Goal: Task Accomplishment & Management: Use online tool/utility

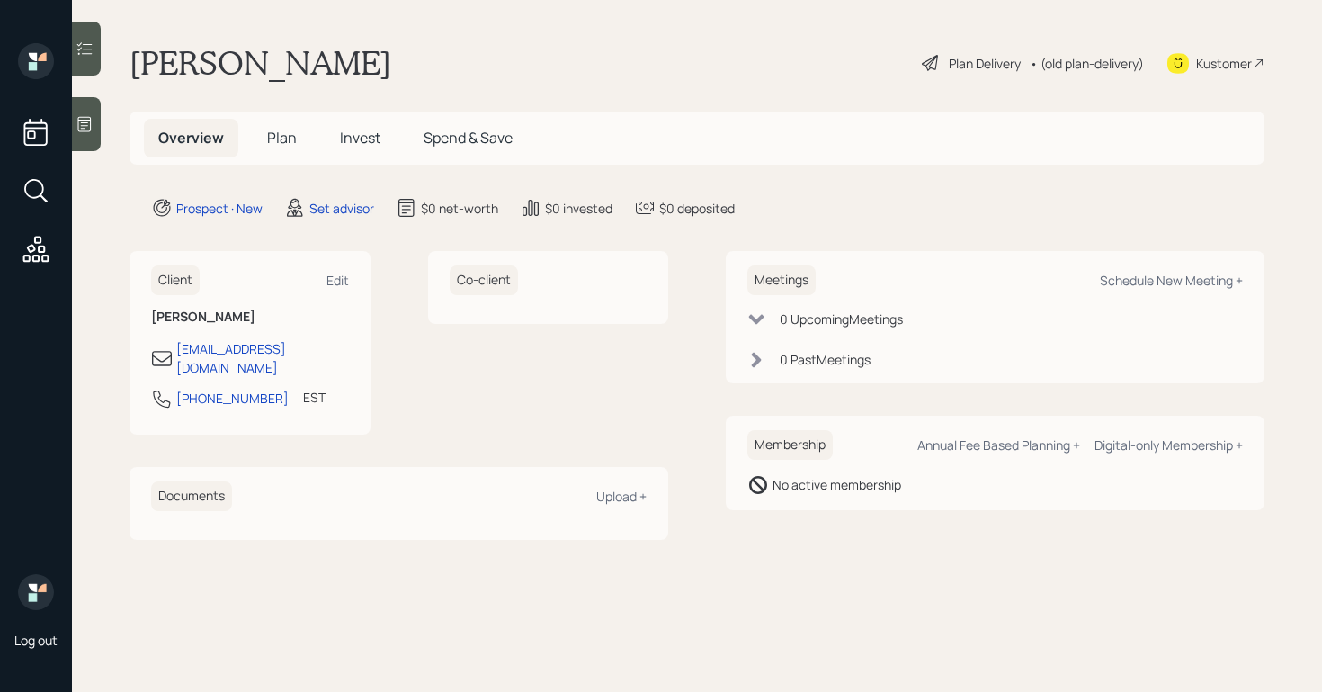
click at [92, 136] on div at bounding box center [86, 124] width 29 height 54
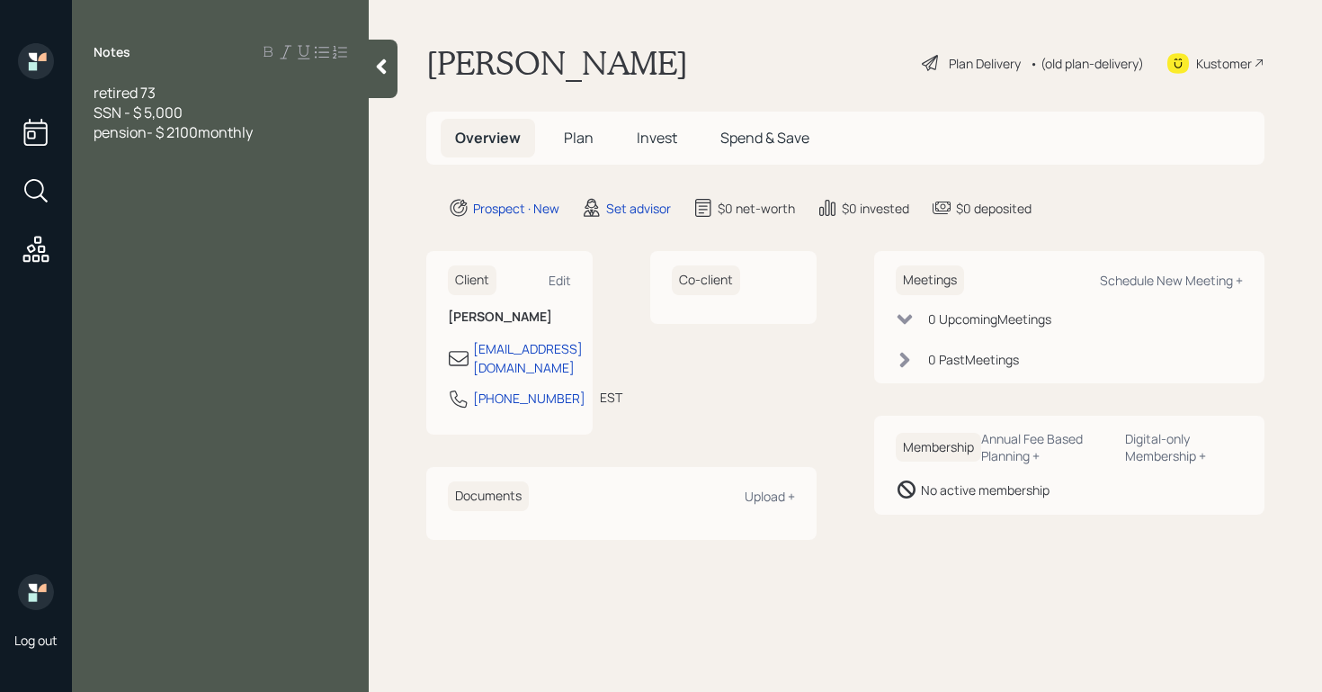
click at [198, 131] on span "pension- $ 2100monthly" at bounding box center [173, 132] width 159 height 20
click at [292, 136] on div "pension- $ 2100 monthly" at bounding box center [221, 132] width 254 height 20
click at [102, 236] on span "C debt 1400" at bounding box center [132, 231] width 76 height 20
click at [199, 230] on div "CC debt 1400" at bounding box center [221, 231] width 254 height 20
click at [122, 271] on div at bounding box center [221, 271] width 254 height 20
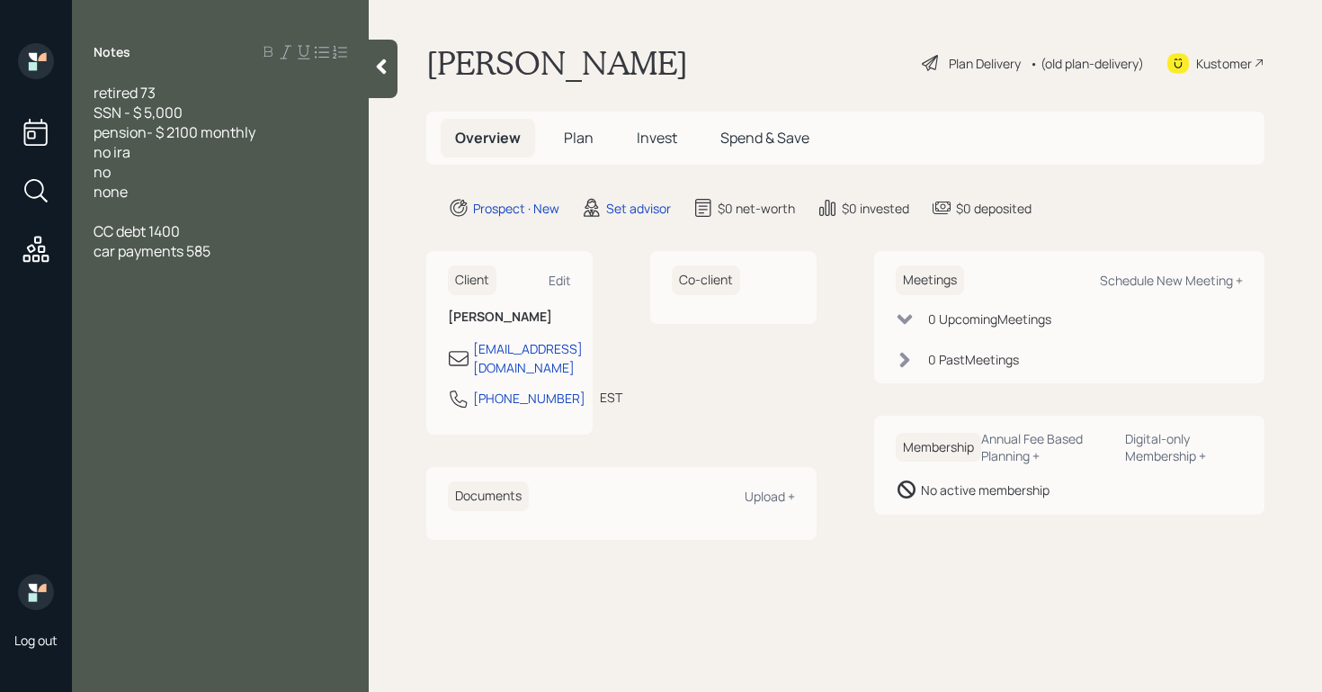
click at [241, 261] on div at bounding box center [221, 271] width 254 height 20
click at [228, 252] on div "car payments 585" at bounding box center [221, 251] width 254 height 20
click at [236, 249] on span "car payments 585 monthyl" at bounding box center [181, 251] width 174 height 20
click at [144, 268] on div at bounding box center [221, 271] width 254 height 20
click at [90, 94] on div "retired 73 SSN - $ 5,000 pension- $ 2100 monthly no ira no none CC debt 1400 ca…" at bounding box center [220, 211] width 297 height 257
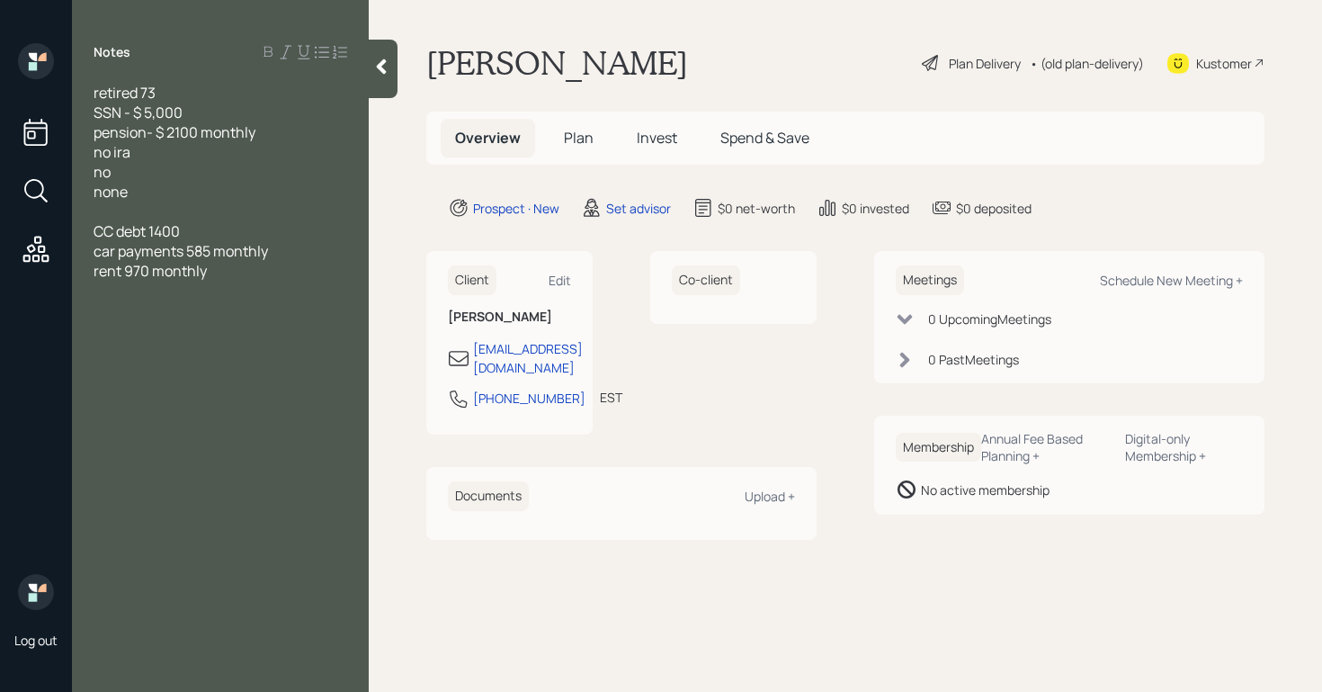
click at [94, 94] on span "retired 73" at bounding box center [125, 93] width 62 height 20
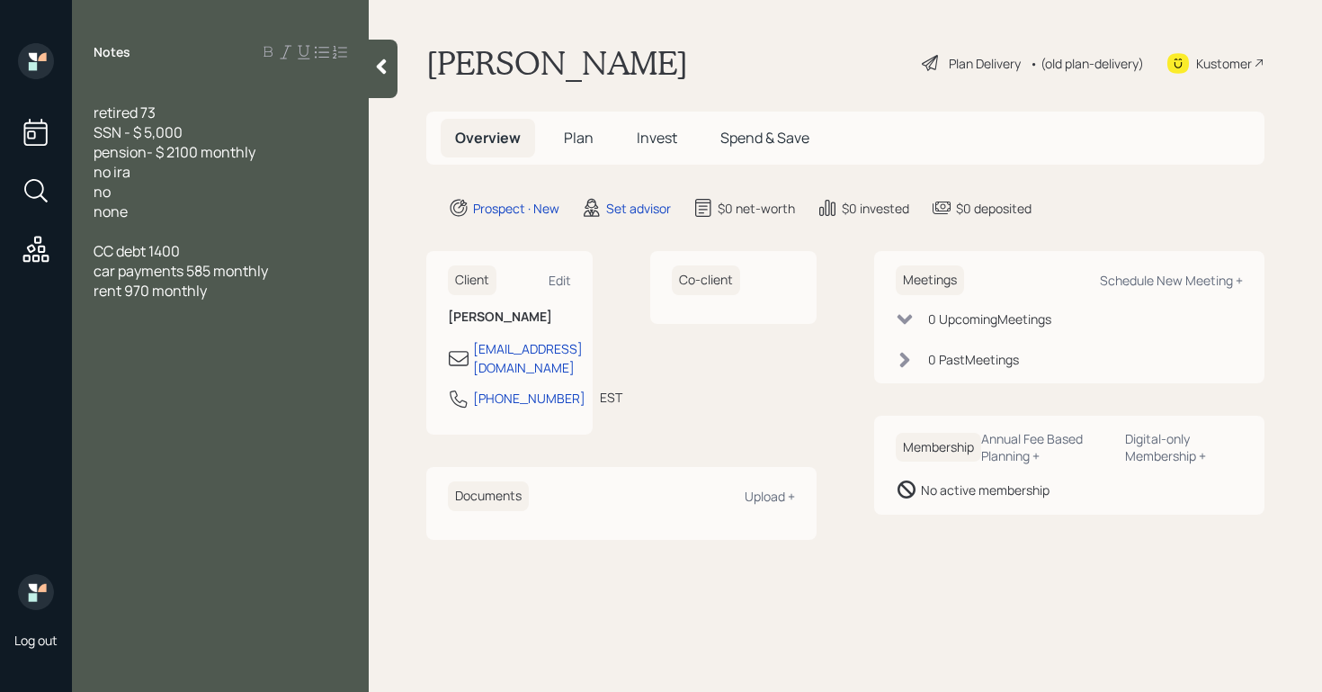
click at [192, 113] on div "retired 73" at bounding box center [221, 113] width 254 height 20
click at [110, 343] on div at bounding box center [221, 350] width 254 height 20
click at [121, 328] on div at bounding box center [221, 330] width 254 height 20
drag, startPoint x: 199, startPoint y: 254, endPoint x: 66, endPoint y: 254, distance: 133.1
click at [66, 254] on div "Log out Notes retired 73, married SSN - $ 5,000 pension- $ 2100 monthly no ira …" at bounding box center [661, 346] width 1322 height 692
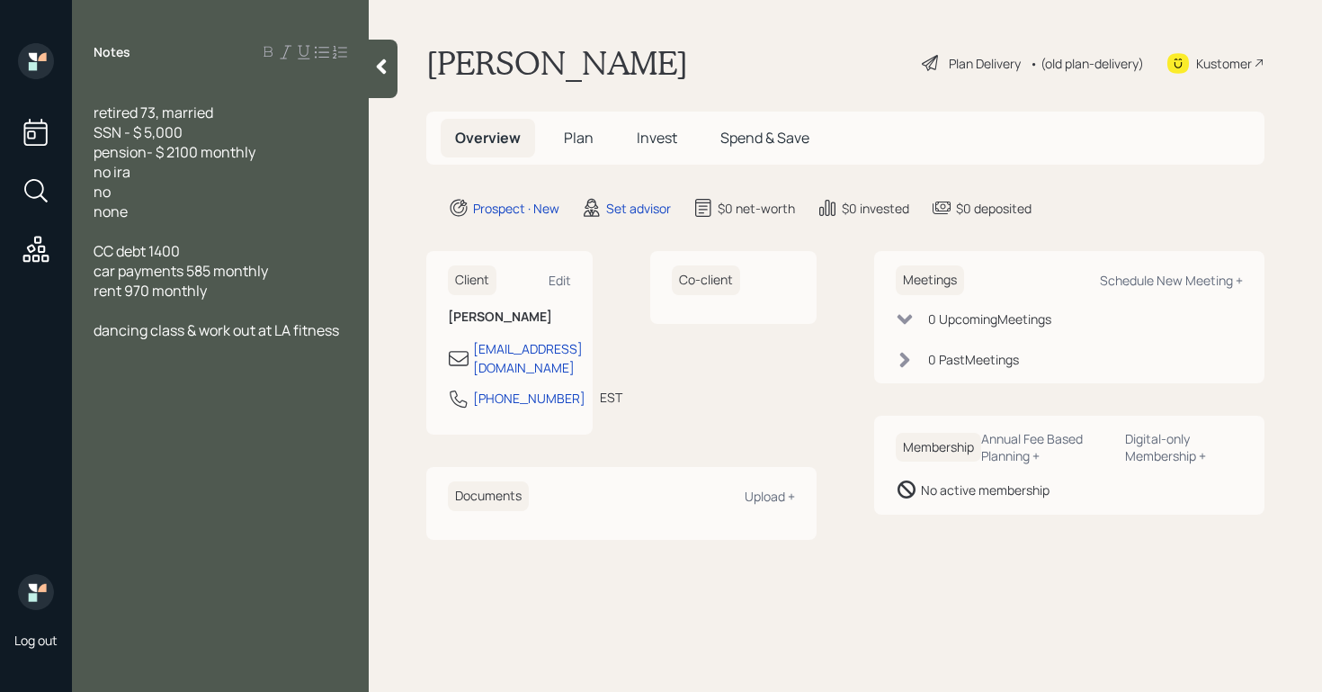
click at [216, 377] on div at bounding box center [221, 370] width 254 height 20
drag, startPoint x: 191, startPoint y: 275, endPoint x: 211, endPoint y: 276, distance: 20.7
click at [211, 276] on span "car payments 585 monthly" at bounding box center [181, 271] width 174 height 20
drag, startPoint x: 157, startPoint y: 250, endPoint x: 183, endPoint y: 250, distance: 26.1
click at [183, 250] on div "CC debt 1400" at bounding box center [221, 251] width 254 height 20
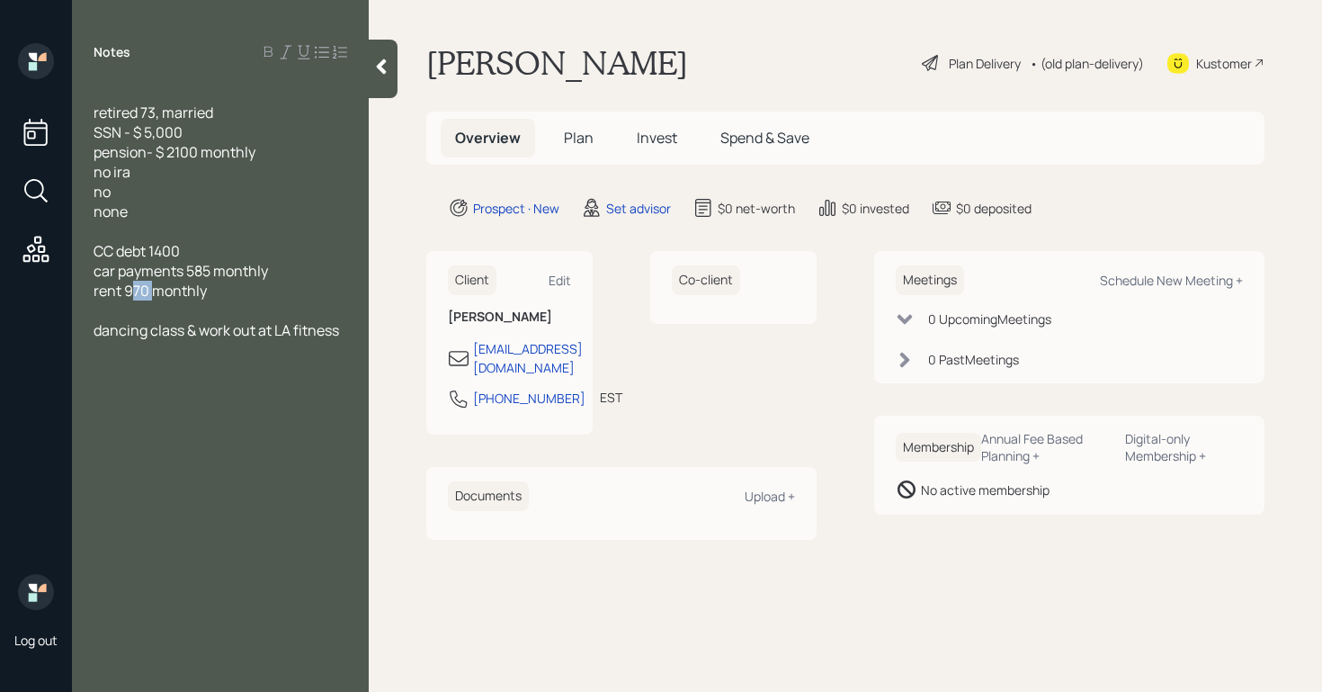
drag, startPoint x: 131, startPoint y: 293, endPoint x: 151, endPoint y: 291, distance: 20.0
click at [156, 294] on span "rent 970 monthly" at bounding box center [150, 291] width 113 height 20
click at [278, 202] on div "none" at bounding box center [221, 211] width 254 height 20
